Goal: Leave review/rating: Share an evaluation or opinion about a product, service, or content

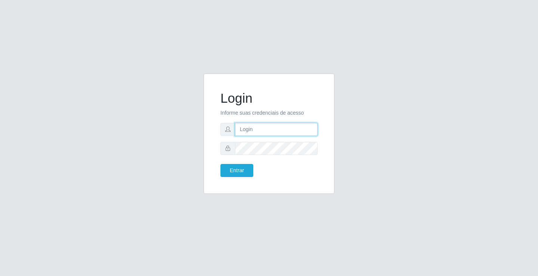
click at [250, 126] on input "text" at bounding box center [276, 129] width 83 height 13
type input "paulo@ideal"
click at [238, 169] on button "Entrar" at bounding box center [236, 170] width 33 height 13
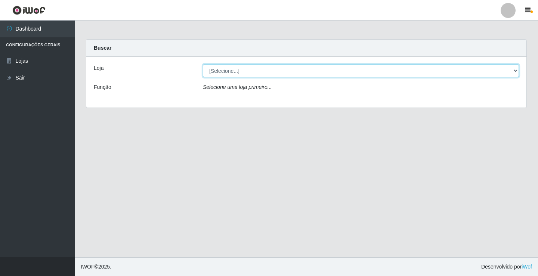
click at [255, 68] on select "[Selecione...] Ideal - Conceição" at bounding box center [361, 70] width 316 height 13
select select "231"
click at [203, 64] on select "[Selecione...] Ideal - Conceição" at bounding box center [361, 70] width 316 height 13
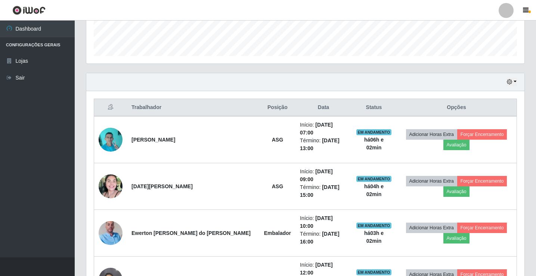
scroll to position [224, 0]
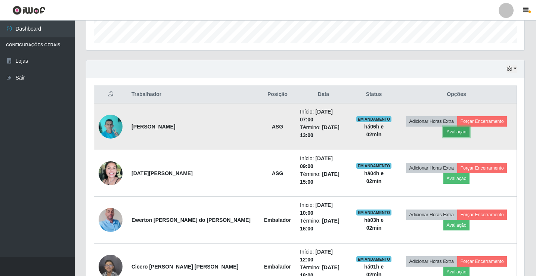
click at [451, 127] on button "Avaliação" at bounding box center [456, 132] width 27 height 10
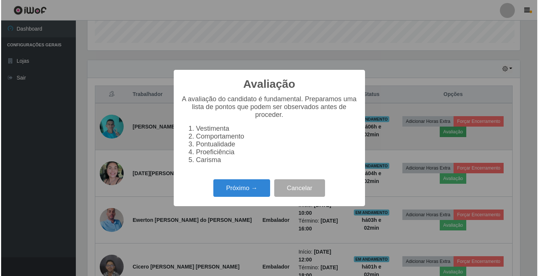
scroll to position [155, 434]
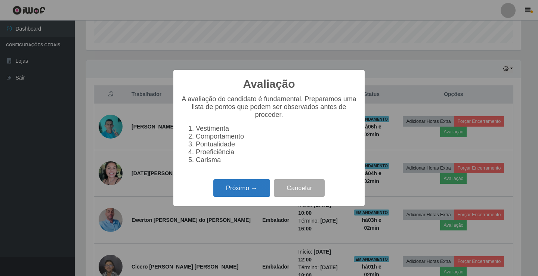
click at [248, 187] on button "Próximo →" at bounding box center [241, 188] width 57 height 18
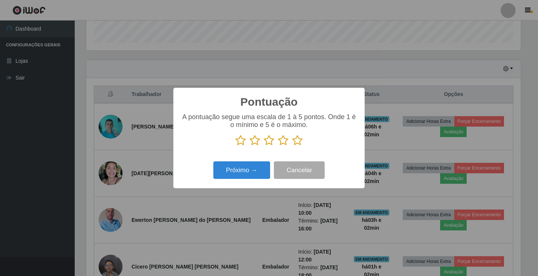
click at [283, 142] on icon at bounding box center [283, 140] width 10 height 11
click at [278, 146] on input "radio" at bounding box center [278, 146] width 0 height 0
click at [255, 167] on button "Próximo →" at bounding box center [241, 170] width 57 height 18
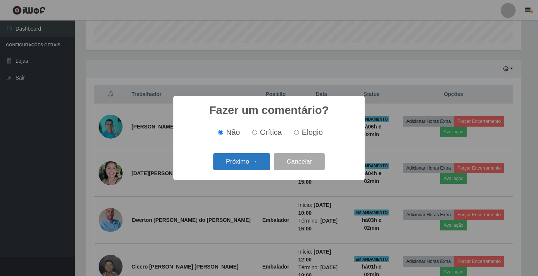
click at [258, 164] on button "Próximo →" at bounding box center [241, 162] width 57 height 18
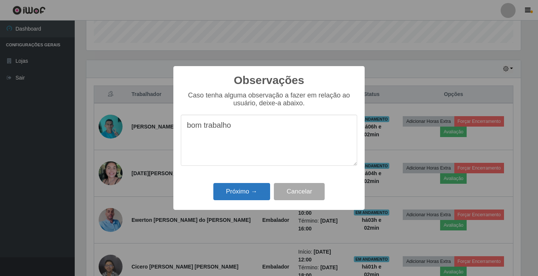
type textarea "bom trabalho"
click at [246, 190] on button "Próximo →" at bounding box center [241, 192] width 57 height 18
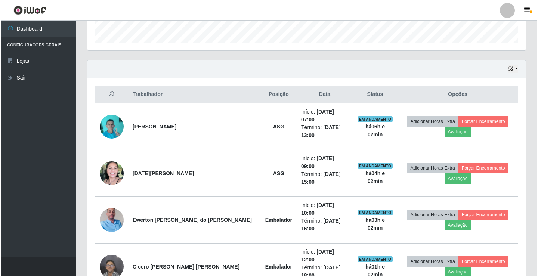
scroll to position [155, 438]
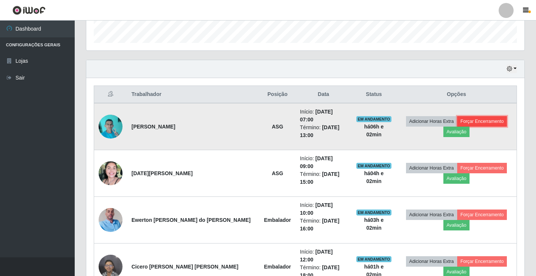
click at [495, 117] on button "Forçar Encerramento" at bounding box center [482, 121] width 50 height 10
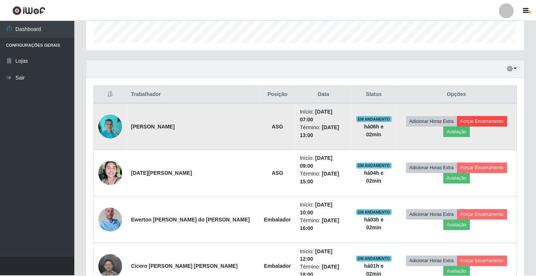
scroll to position [155, 434]
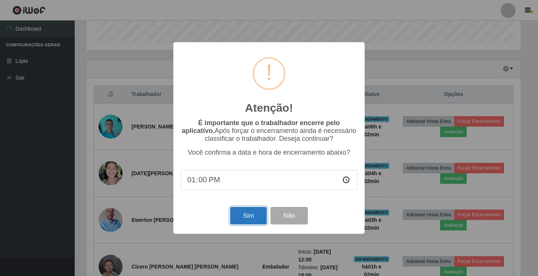
click at [251, 217] on button "Sim" at bounding box center [248, 216] width 36 height 18
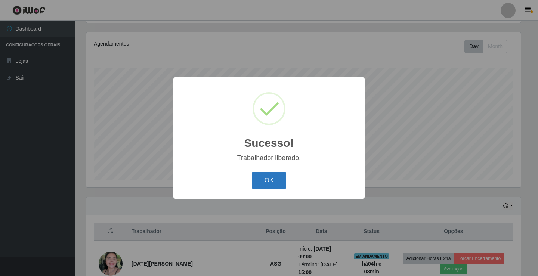
click at [272, 180] on button "OK" at bounding box center [269, 181] width 35 height 18
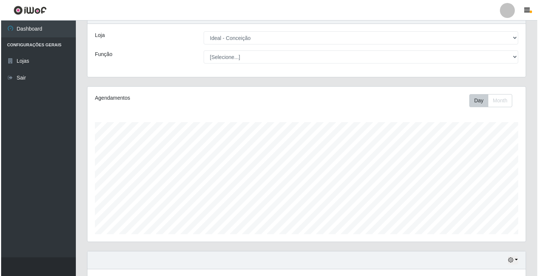
scroll to position [0, 0]
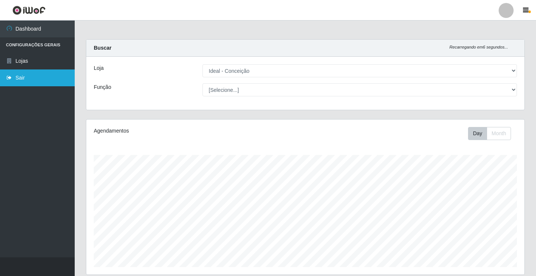
click at [23, 77] on link "Sair" at bounding box center [37, 77] width 75 height 17
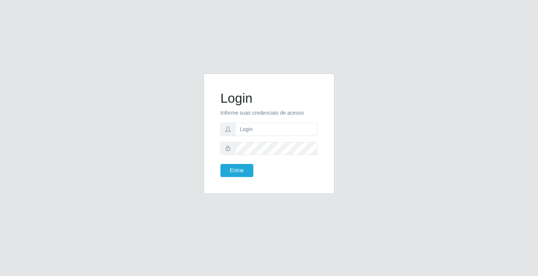
click at [135, 63] on div "Login Informe suas credenciais de acesso Entrar" at bounding box center [269, 138] width 538 height 276
